Goal: Information Seeking & Learning: Learn about a topic

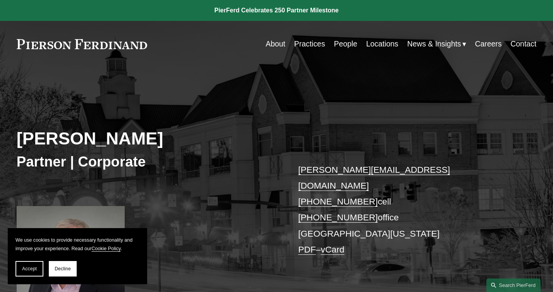
drag, startPoint x: 160, startPoint y: 137, endPoint x: 22, endPoint y: 141, distance: 137.9
click at [22, 141] on h2 "[PERSON_NAME]" at bounding box center [147, 138] width 260 height 21
copy h2 "[PERSON_NAME]"
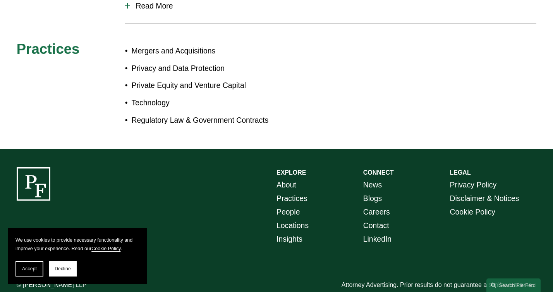
scroll to position [449, 0]
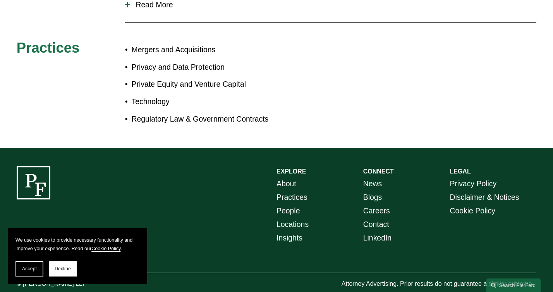
click at [288, 177] on link "About" at bounding box center [286, 184] width 20 height 14
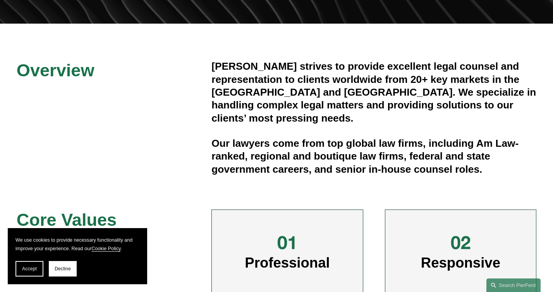
scroll to position [188, 0]
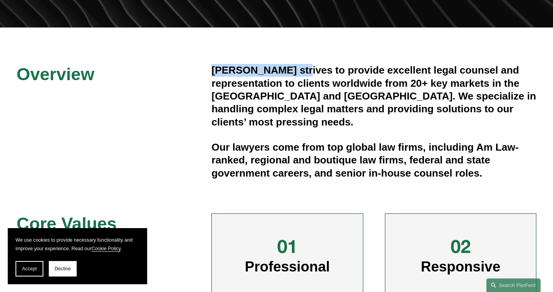
drag, startPoint x: 300, startPoint y: 69, endPoint x: 210, endPoint y: 70, distance: 89.4
click at [210, 70] on div "Overview Pierson Ferdinand strives to provide excellent legal counsel and repre…" at bounding box center [276, 239] width 553 height 350
copy h4 "Pierson Ferdinand"
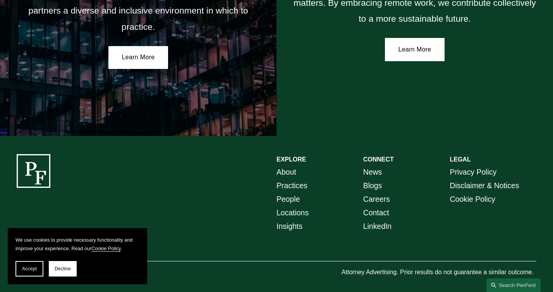
scroll to position [1377, 0]
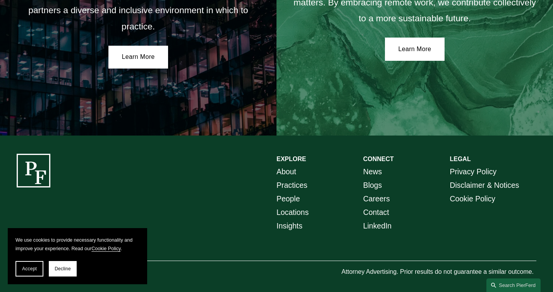
click at [376, 167] on link "News" at bounding box center [372, 172] width 19 height 14
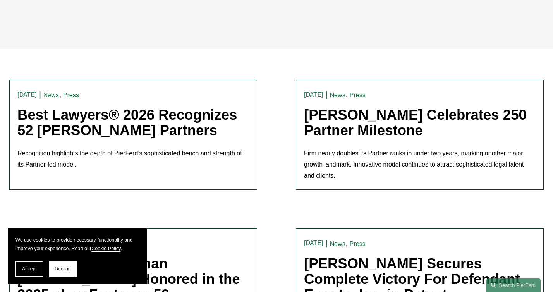
scroll to position [170, 0]
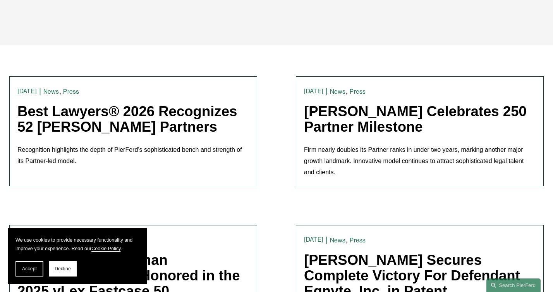
click at [185, 118] on link "Best Lawyers® 2026 Recognizes 52 [PERSON_NAME] Partners" at bounding box center [127, 118] width 220 height 31
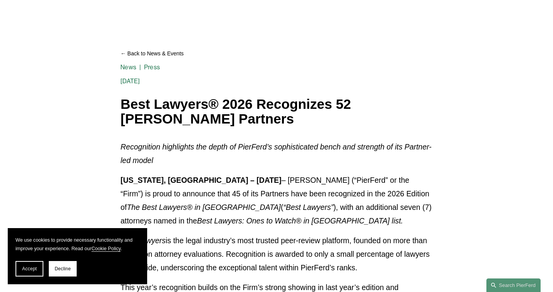
scroll to position [59, 0]
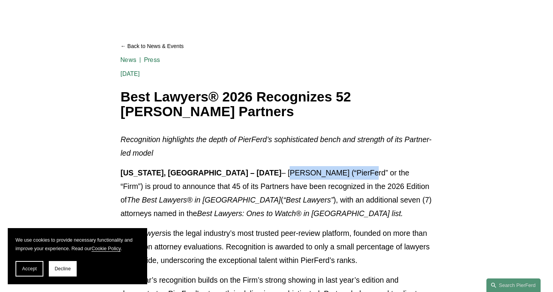
drag, startPoint x: 318, startPoint y: 173, endPoint x: 243, endPoint y: 172, distance: 75.5
click at [243, 172] on p "[US_STATE], [GEOGRAPHIC_DATA] – [DATE] – [PERSON_NAME] (“PierFerd” or the “Firm…" at bounding box center [276, 193] width 312 height 54
copy p "[PERSON_NAME] LLP"
